Goal: Task Accomplishment & Management: Use online tool/utility

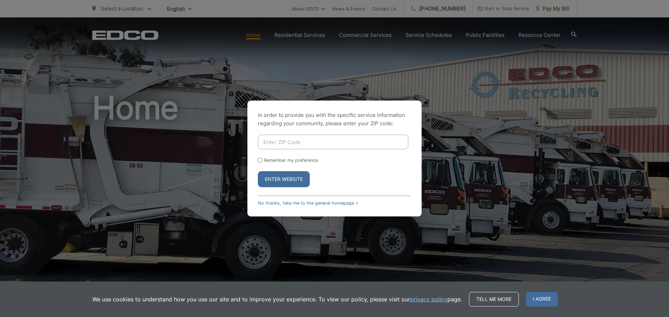
click at [306, 146] on input "Enter ZIP Code" at bounding box center [333, 142] width 151 height 15
click at [299, 204] on link "No thanks, take me to the general homepage >" at bounding box center [308, 203] width 100 height 5
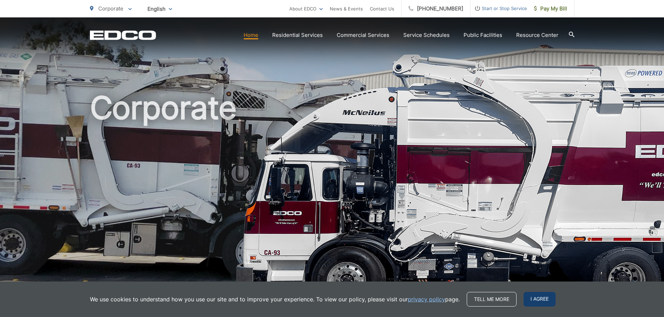
click at [537, 297] on span "I agree" at bounding box center [539, 299] width 32 height 15
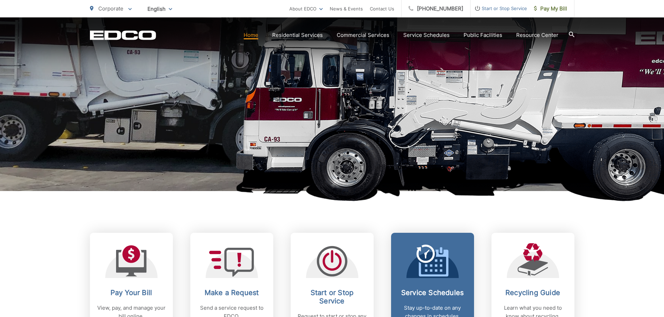
scroll to position [174, 0]
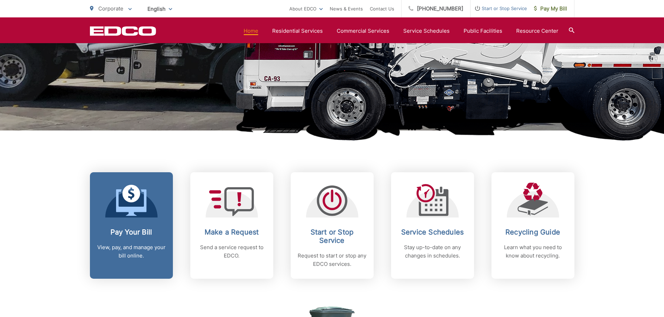
click at [125, 215] on icon at bounding box center [131, 200] width 31 height 31
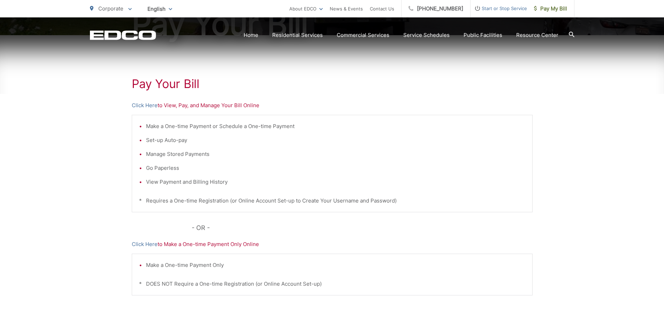
scroll to position [105, 0]
click at [144, 107] on link "Click Here" at bounding box center [145, 105] width 26 height 8
